Goal: Communication & Community: Ask a question

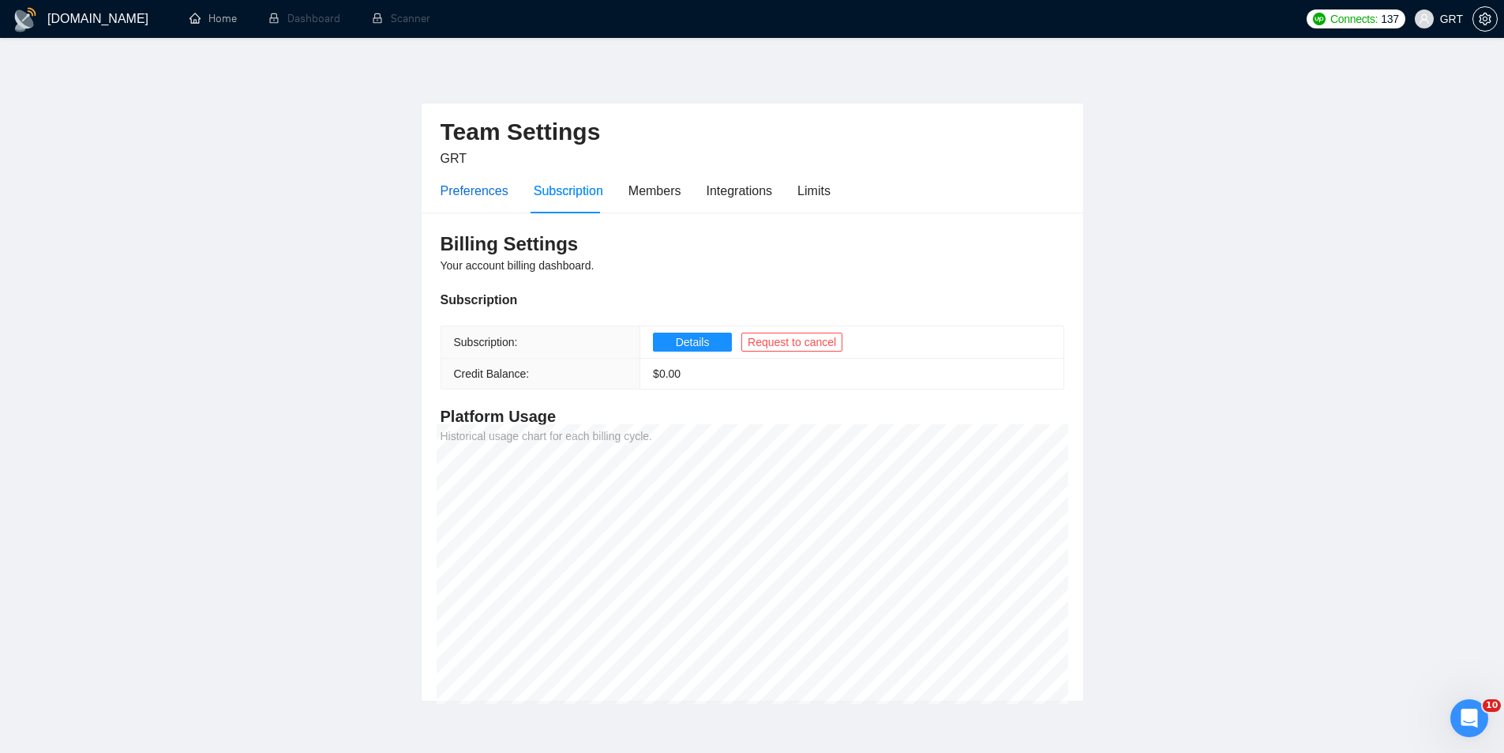
click at [498, 197] on div "Preferences" at bounding box center [475, 191] width 68 height 20
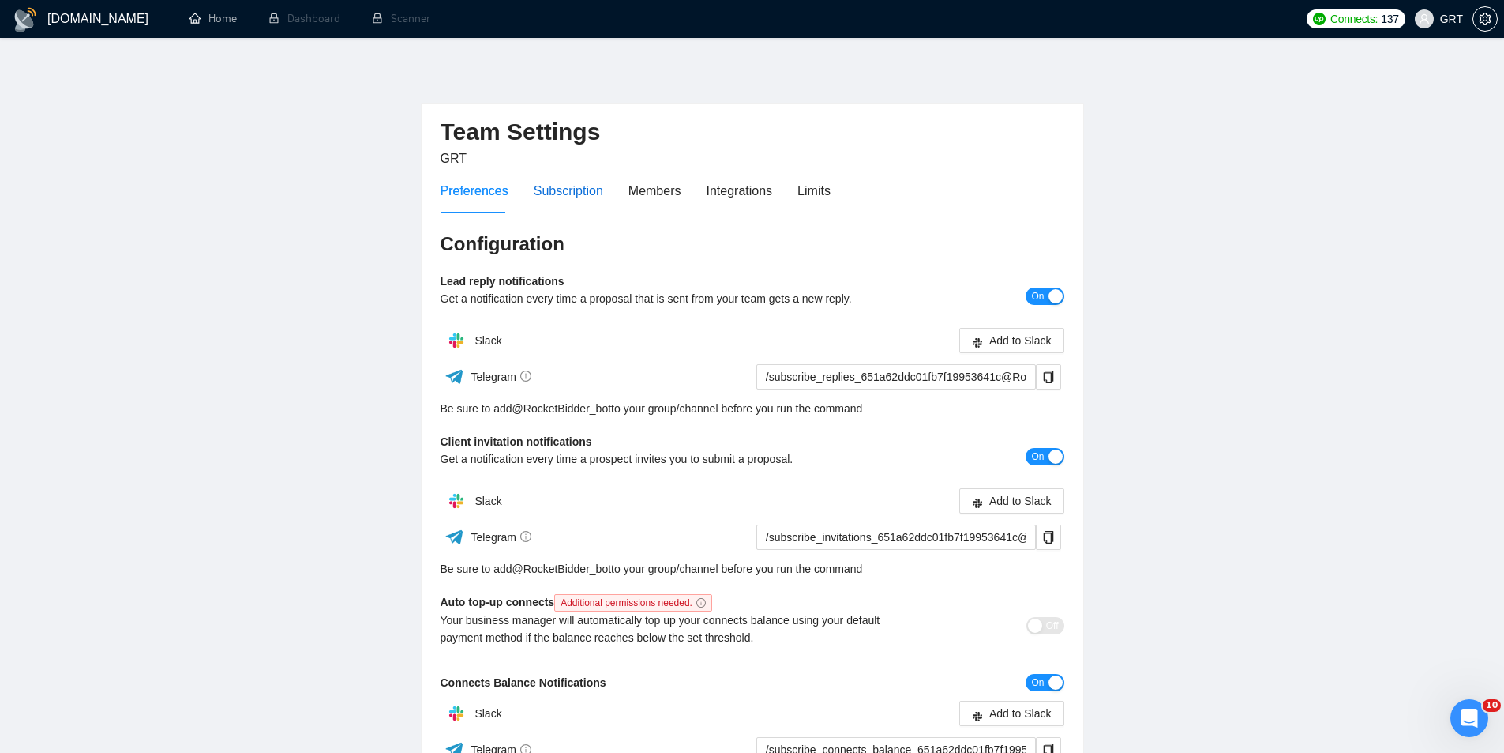
click at [565, 194] on div "Subscription" at bounding box center [568, 191] width 69 height 20
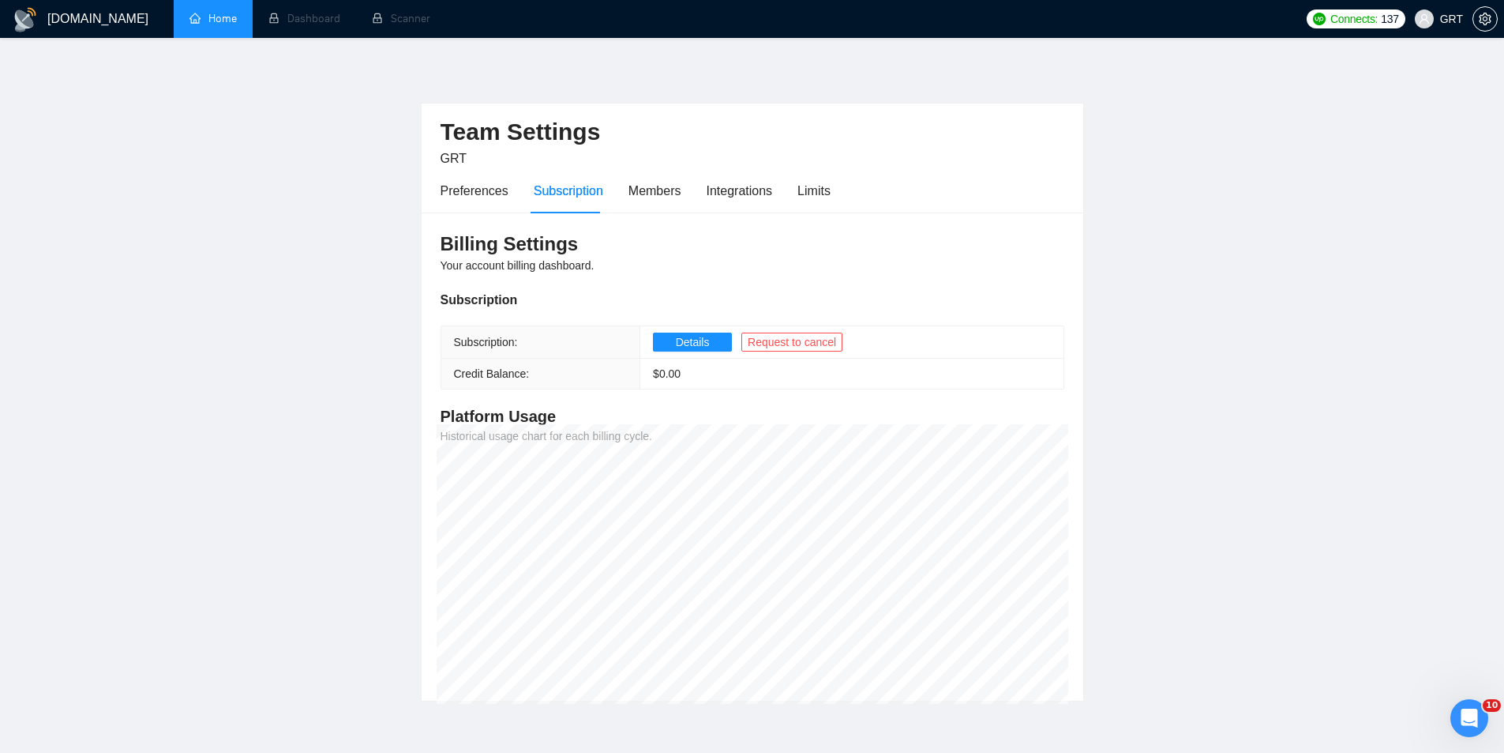
click at [225, 21] on link "Home" at bounding box center [213, 18] width 47 height 13
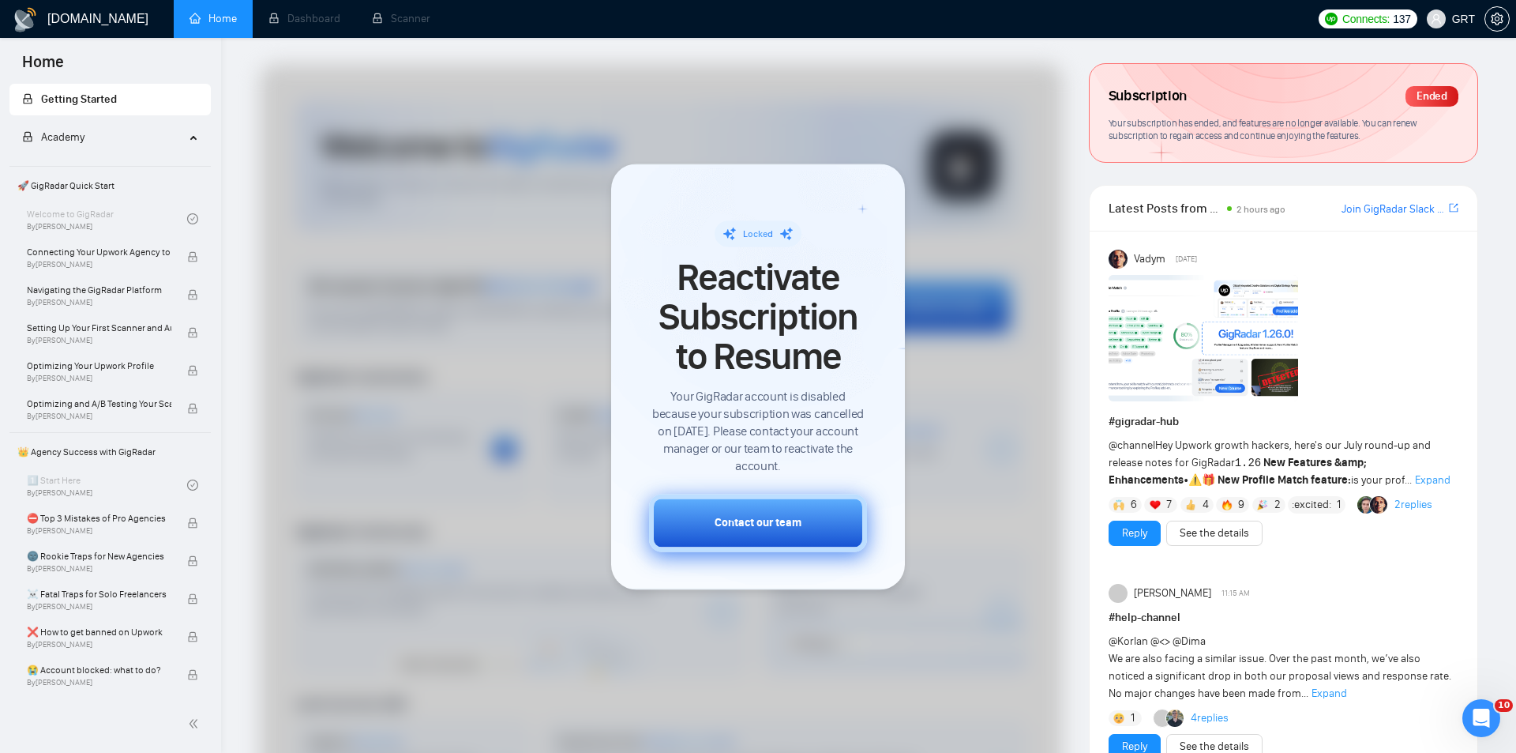
click at [764, 528] on div "Contact our team" at bounding box center [758, 522] width 87 height 17
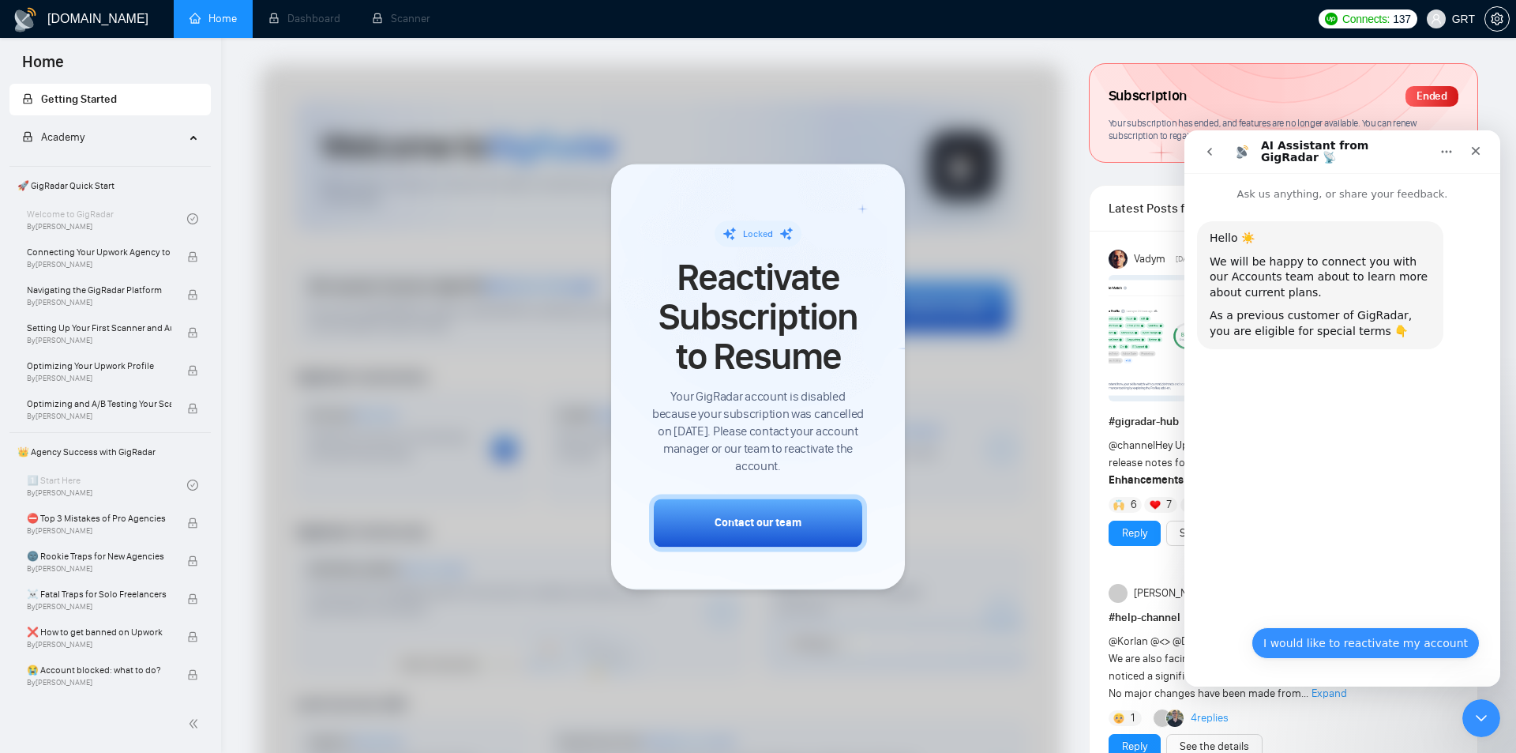
click at [1354, 646] on button "I would like to reactivate my account" at bounding box center [1366, 643] width 228 height 32
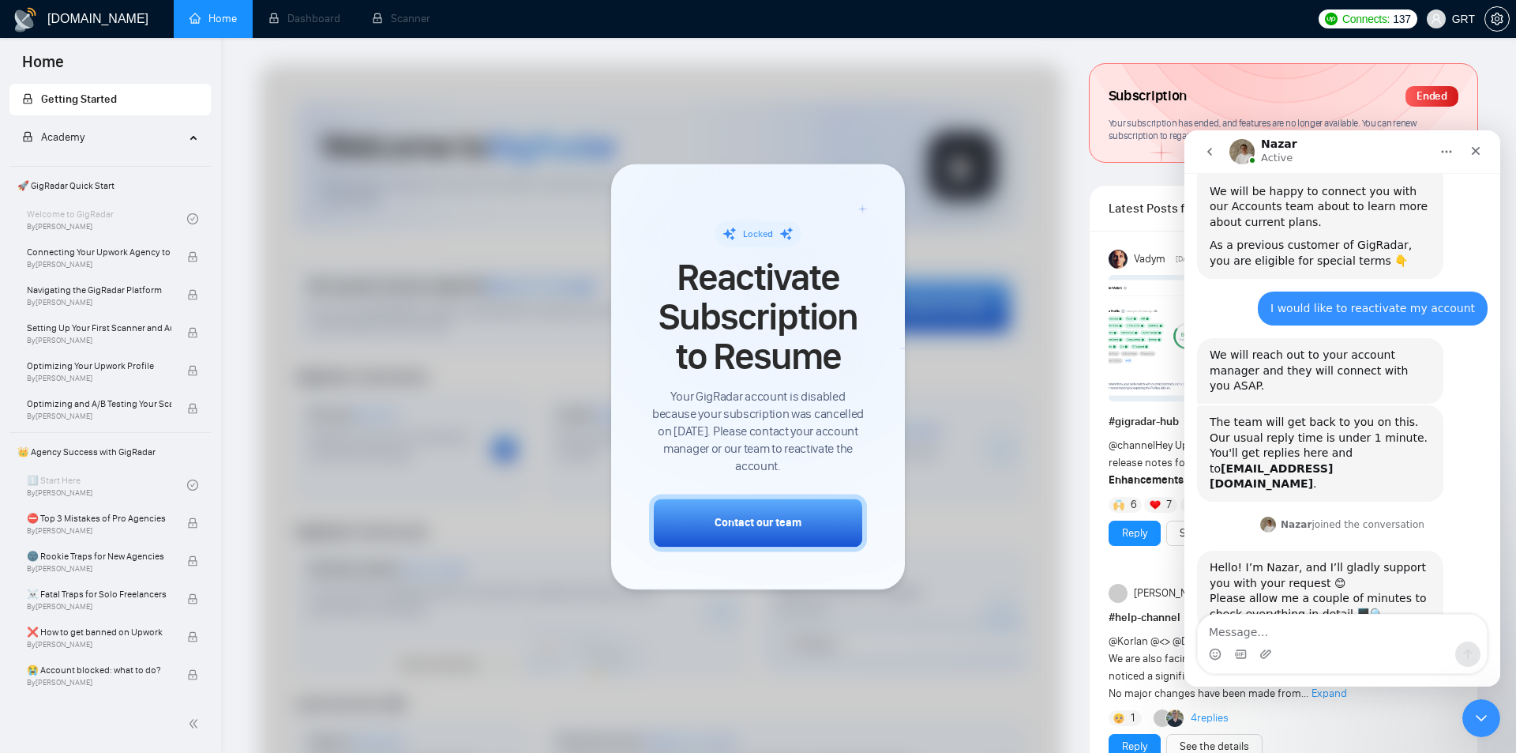
scroll to position [89, 0]
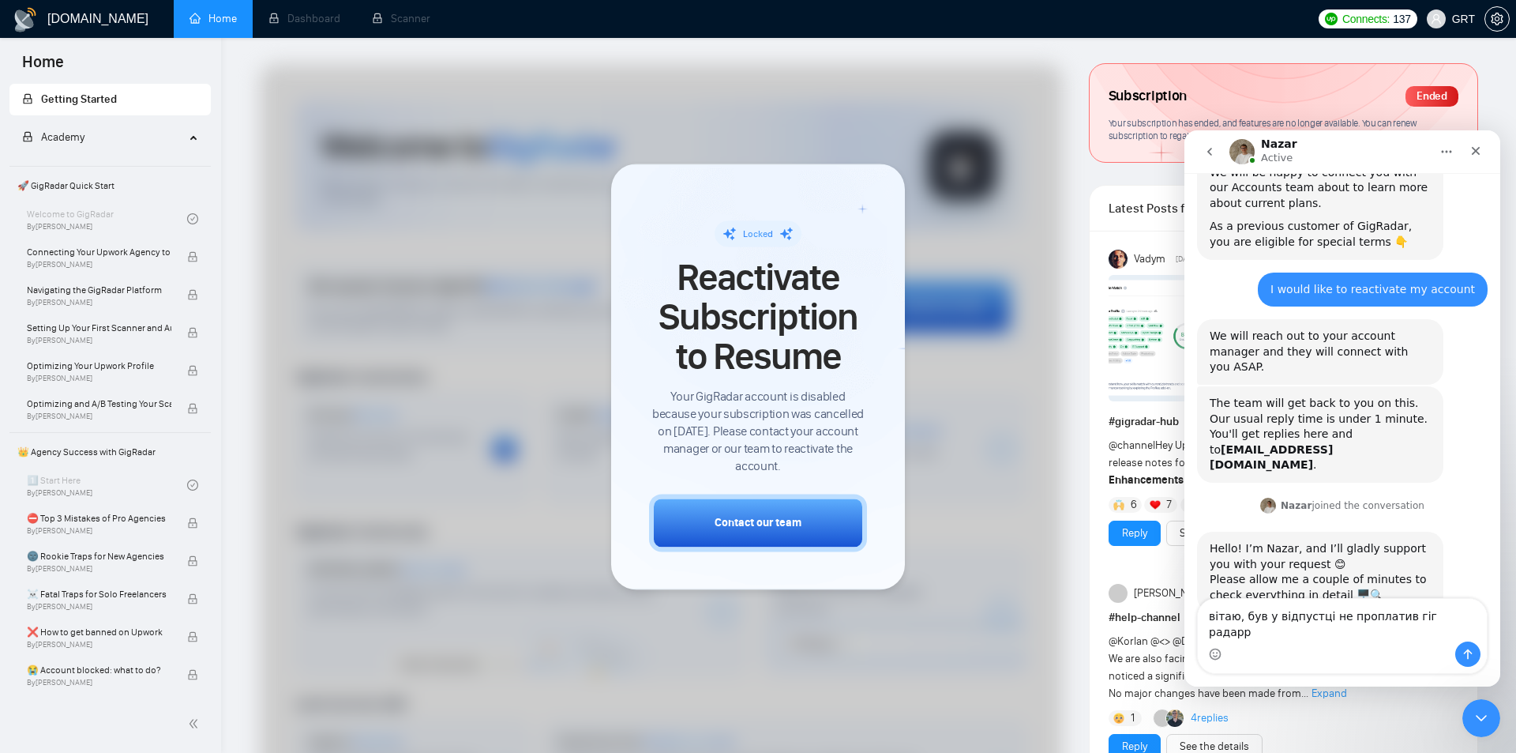
type textarea "вітаю, був у відпустці не проплатив гіг радар"
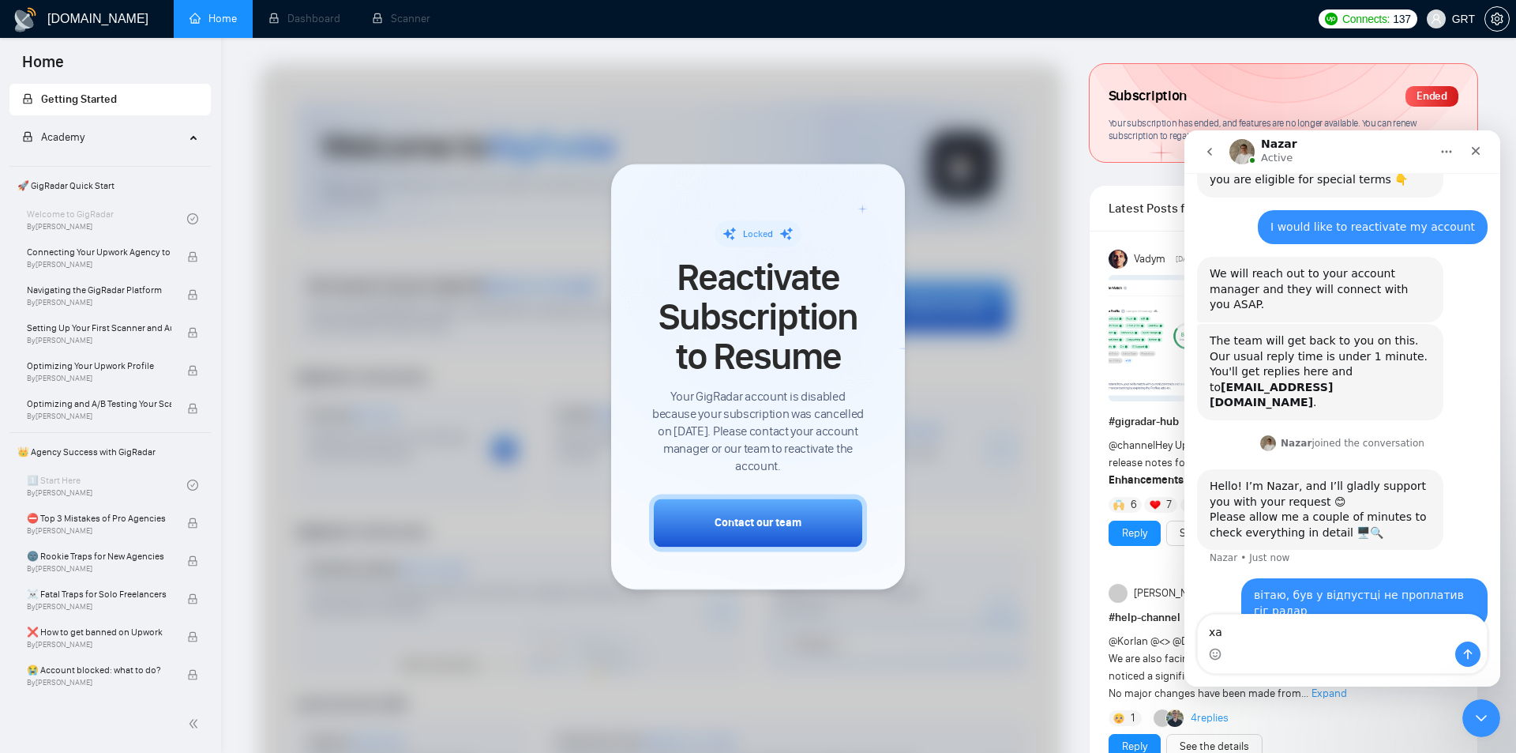
type textarea "х"
type textarea "реактивуйте будь ласка, хай зніме оплату"
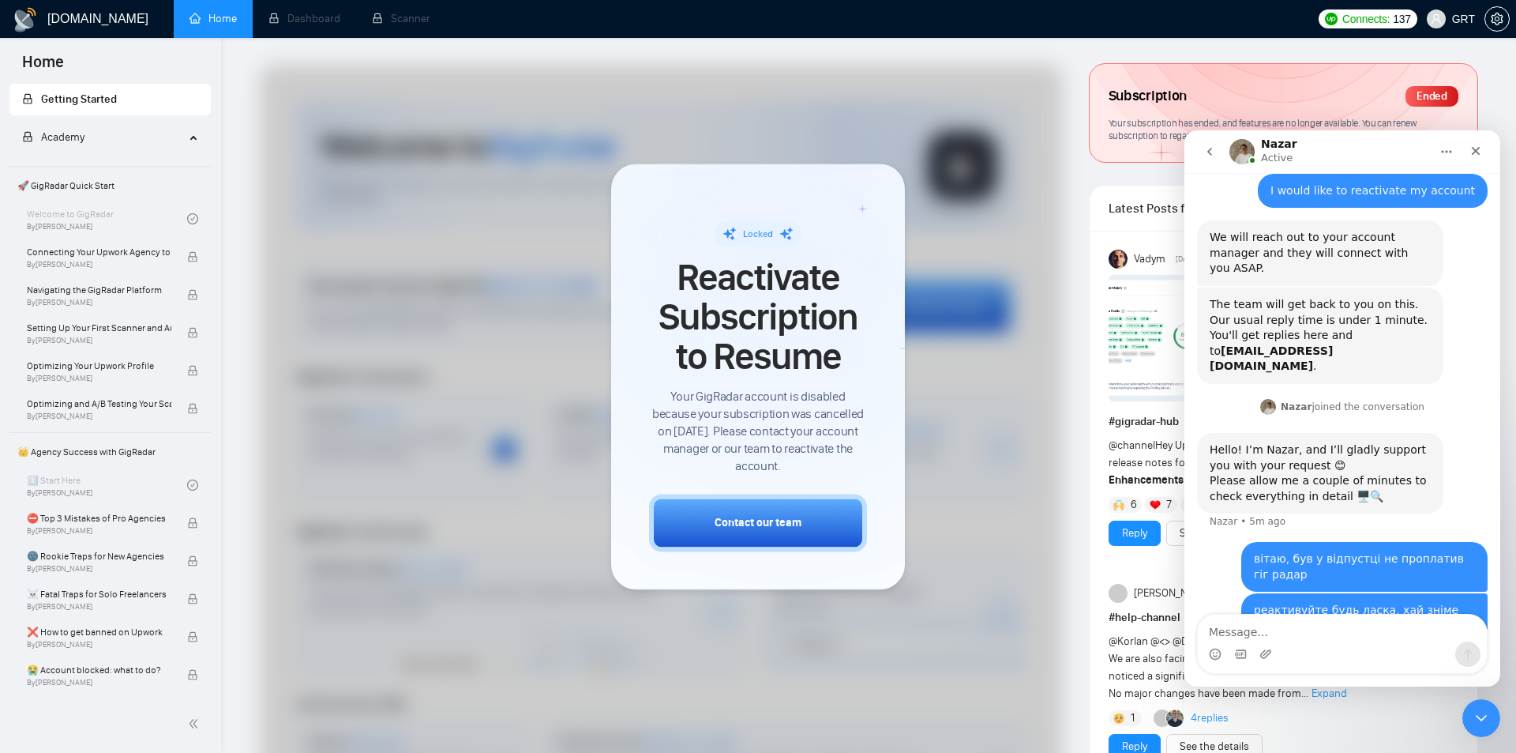
click at [1210, 442] on div "Hello! I’m Nazar, and I’ll gladly support you with your request 😊" at bounding box center [1320, 457] width 221 height 31
